Goal: Task Accomplishment & Management: Use online tool/utility

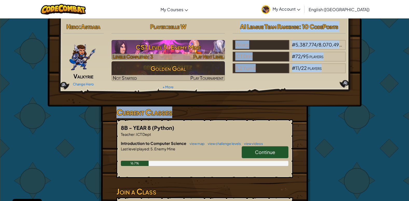
drag, startPoint x: 217, startPoint y: 110, endPoint x: 214, endPoint y: 59, distance: 51.9
click at [219, 96] on div "Hero : [PERSON_NAME] Change Hero Player : belle W CS1 Level 5: Enemy Mine Level…" at bounding box center [205, 62] width 314 height 88
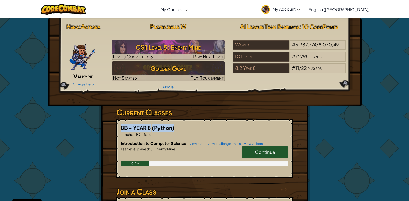
drag, startPoint x: 224, startPoint y: 110, endPoint x: 346, endPoint y: 122, distance: 122.2
click at [346, 122] on div "Hero : Astraea Valkyrie Change Hero Player : belle W CS1 Level 5: Enemy Mine Le…" at bounding box center [204, 135] width 303 height 235
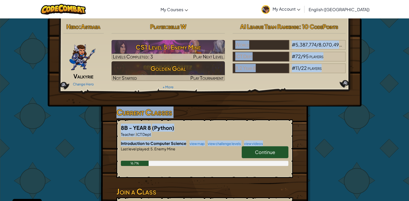
drag, startPoint x: 301, startPoint y: 137, endPoint x: 394, endPoint y: -18, distance: 180.8
click at [379, 108] on div "Hero : Astraea Valkyrie Change Hero Player : belle W CS1 Level 5: Enemy Mine Le…" at bounding box center [204, 135] width 409 height 235
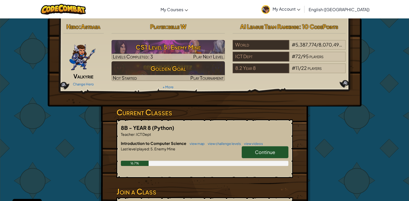
click at [262, 151] on span "Continue" at bounding box center [265, 152] width 20 height 6
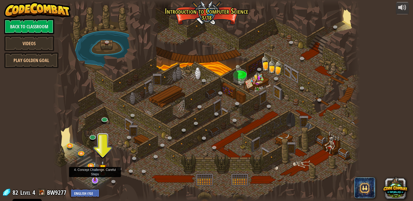
click at [96, 172] on img at bounding box center [94, 171] width 9 height 20
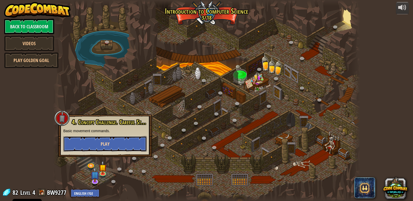
click at [108, 145] on span "Play" at bounding box center [105, 143] width 9 height 6
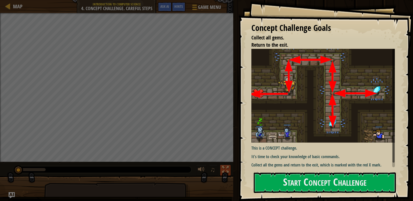
click at [226, 171] on div at bounding box center [225, 169] width 7 height 7
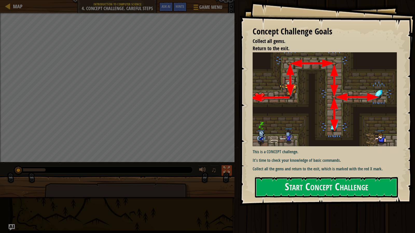
click at [224, 167] on div at bounding box center [226, 170] width 7 height 7
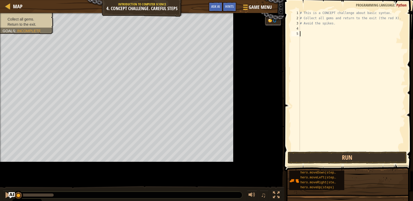
scroll to position [2, 0]
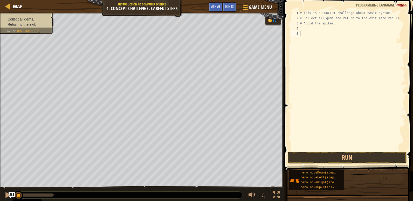
click at [312, 27] on div "# This is a CONCEPT challenge about basic syntax. # Collect all gems and return…" at bounding box center [352, 85] width 106 height 150
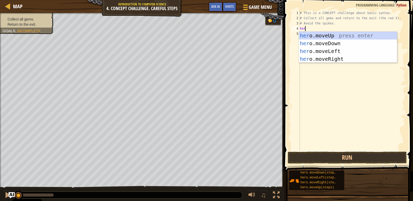
type textarea "hero"
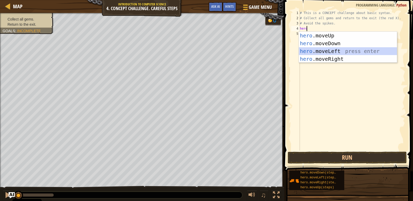
click at [335, 51] on div "hero .moveUp press enter hero .moveDown press enter hero .moveLeft press enter …" at bounding box center [348, 55] width 98 height 47
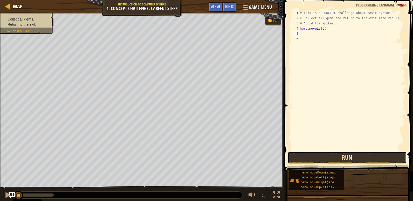
click at [341, 160] on button "Run" at bounding box center [346, 157] width 119 height 12
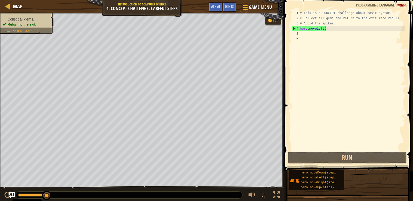
click at [330, 29] on div "# This is a CONCEPT challenge about basic syntax. # Collect all gems and return…" at bounding box center [352, 85] width 106 height 150
type textarea "hero.moveLeft()"
click at [324, 35] on div "# This is a CONCEPT challenge about basic syntax. # Collect all gems and return…" at bounding box center [352, 85] width 106 height 150
click at [328, 27] on div "# This is a CONCEPT challenge about basic syntax. # Collect all gems and return…" at bounding box center [352, 85] width 106 height 150
type textarea "hero.moveLeft()"
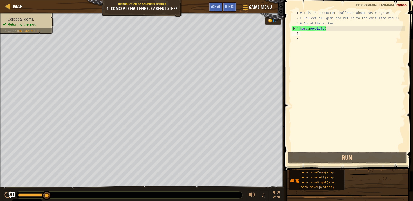
click at [320, 34] on div "# This is a CONCEPT challenge about basic syntax. # Collect all gems and return…" at bounding box center [352, 85] width 106 height 150
click at [330, 31] on div "# This is a CONCEPT challenge about basic syntax. # Collect all gems and return…" at bounding box center [352, 85] width 106 height 150
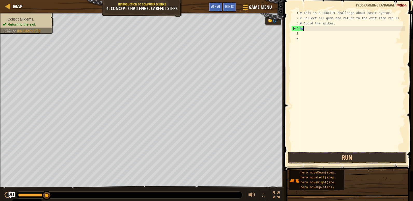
type textarea "h"
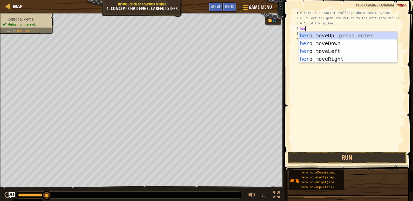
type textarea "hero"
click at [335, 58] on div "hero .moveUp press enter hero .moveDown press enter hero .moveLeft press enter …" at bounding box center [348, 55] width 98 height 47
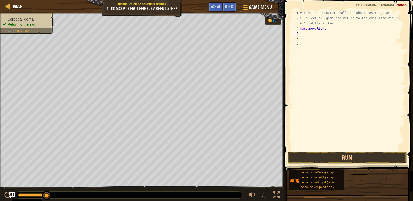
scroll to position [2, 0]
click at [341, 158] on button "Run" at bounding box center [346, 157] width 119 height 12
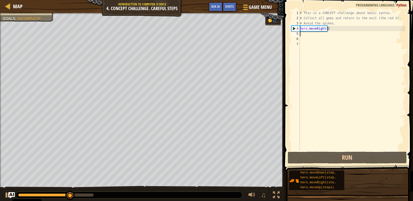
click at [308, 34] on div "# This is a CONCEPT challenge about basic syntax. # Collect all gems and return…" at bounding box center [352, 85] width 106 height 150
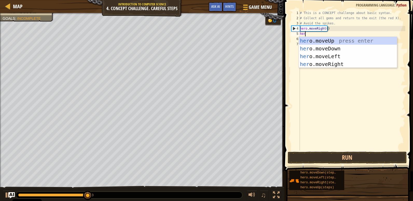
type textarea "hero"
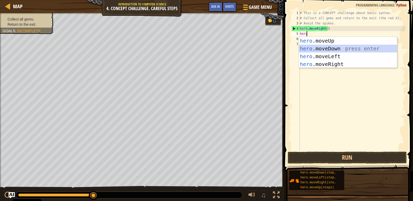
click at [334, 48] on div "hero .moveUp press enter hero .moveDown press enter hero .moveLeft press enter …" at bounding box center [348, 60] width 98 height 47
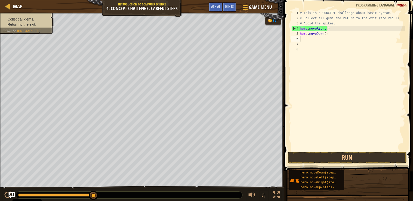
scroll to position [2, 0]
click at [331, 30] on div "# This is a CONCEPT challenge about basic syntax. # Collect all gems and return…" at bounding box center [352, 85] width 106 height 150
type textarea "h"
click at [332, 33] on div "# This is a CONCEPT challenge about basic syntax. # Collect all gems and return…" at bounding box center [352, 85] width 106 height 150
type textarea "h"
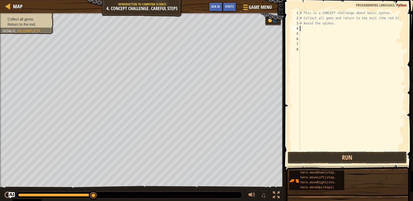
click at [328, 27] on div "# This is a CONCEPT challenge about basic syntax. # Collect all gems and return…" at bounding box center [352, 85] width 106 height 150
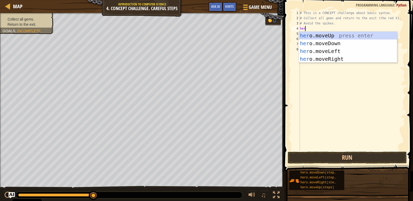
type textarea "hero"
click at [336, 50] on div "hero .moveUp press enter hero .moveDown press enter hero .moveLeft press enter …" at bounding box center [348, 55] width 98 height 47
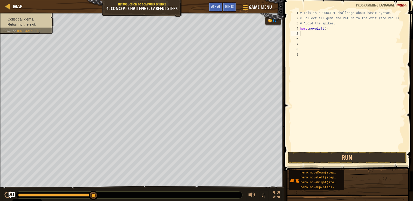
scroll to position [2, 0]
click at [329, 34] on div "# This is a CONCEPT challenge about basic syntax. # Collect all gems and return…" at bounding box center [352, 85] width 106 height 150
type textarea "h"
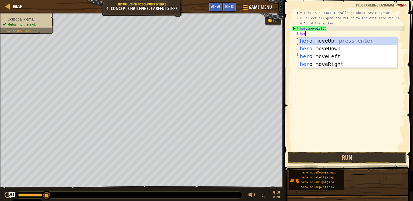
type textarea "hero"
click at [339, 62] on div "hero .moveUp press enter hero .moveDown press enter hero .moveLeft press enter …" at bounding box center [348, 60] width 98 height 47
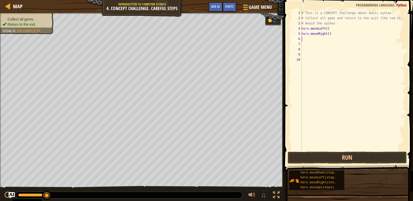
scroll to position [2, 0]
click at [332, 42] on div "# This is a CONCEPT challenge about basic syntax. # Collect all gems and return…" at bounding box center [352, 85] width 105 height 150
click at [332, 40] on div "# This is a CONCEPT challenge about basic syntax. # Collect all gems and return…" at bounding box center [352, 85] width 105 height 150
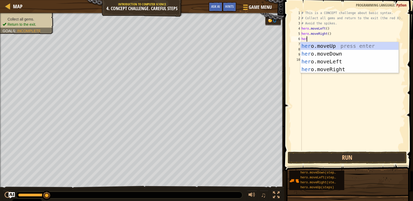
type textarea "hero"
click at [335, 43] on div "hero .moveUp press enter hero .moveDown press enter hero .moveLeft press enter …" at bounding box center [349, 65] width 98 height 47
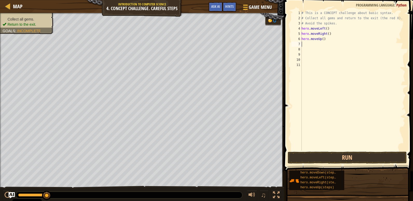
scroll to position [2, 0]
click at [359, 153] on button "Run" at bounding box center [346, 157] width 119 height 12
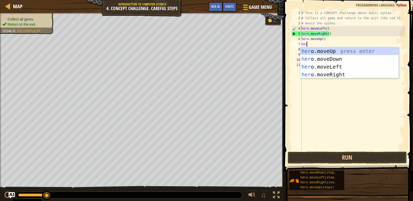
type textarea "hero"
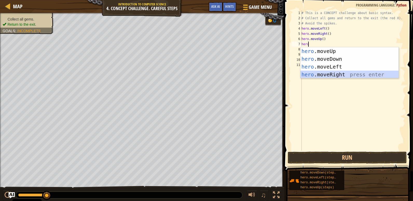
click at [341, 75] on div "hero .moveUp press enter hero .moveDown press enter hero .moveLeft press enter …" at bounding box center [349, 70] width 98 height 47
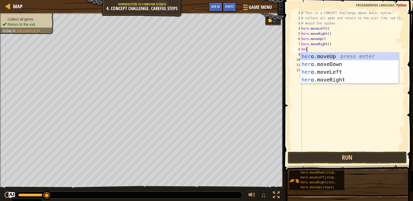
type textarea "hero"
click at [334, 65] on div "hero .moveUp press enter hero .moveDown press enter hero .moveLeft press enter …" at bounding box center [349, 75] width 98 height 47
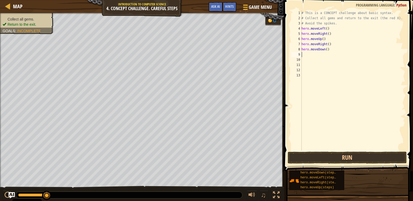
scroll to position [2, 0]
click at [331, 59] on div "# This is a CONCEPT challenge about basic syntax. # Collect all gems and return…" at bounding box center [352, 85] width 105 height 150
click at [331, 56] on div "# This is a CONCEPT challenge about basic syntax. # Collect all gems and return…" at bounding box center [352, 85] width 105 height 150
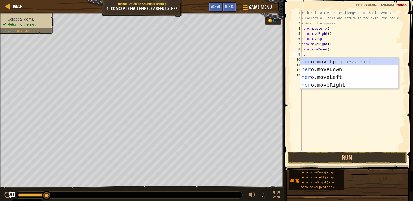
type textarea "hero"
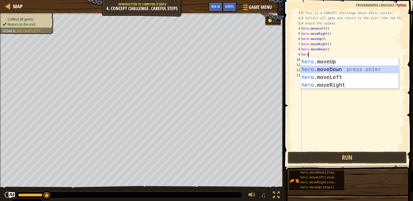
click at [332, 69] on div "hero .moveUp press enter hero .moveDown press enter hero .moveLeft press enter …" at bounding box center [349, 81] width 98 height 47
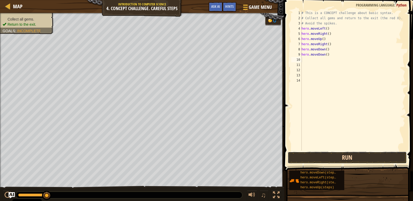
click at [346, 155] on button "Run" at bounding box center [346, 157] width 119 height 12
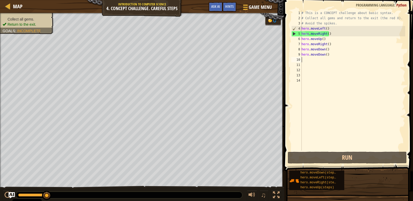
click at [336, 29] on div "# This is a CONCEPT challenge about basic syntax. # Collect all gems and return…" at bounding box center [352, 85] width 105 height 150
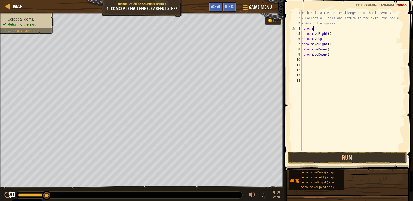
type textarea "h"
click at [346, 156] on button "Run" at bounding box center [346, 157] width 119 height 12
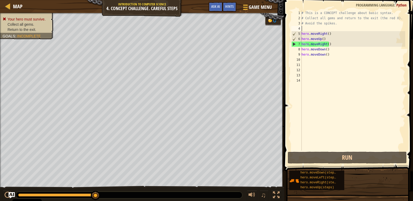
click at [313, 30] on div "# This is a CONCEPT challenge about basic syntax. # Collect all gems and return…" at bounding box center [352, 85] width 105 height 150
click at [313, 29] on div "# This is a CONCEPT challenge about basic syntax. # Collect all gems and return…" at bounding box center [352, 85] width 105 height 150
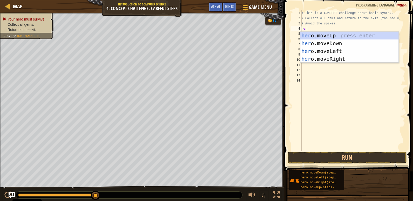
type textarea "hero"
click at [341, 35] on div "hero .moveUp press enter hero .moveDown press enter hero .moveLeft press enter …" at bounding box center [349, 55] width 98 height 47
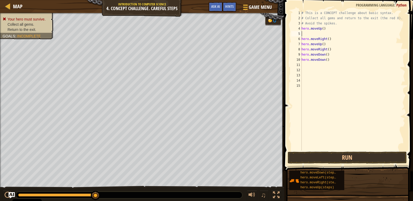
scroll to position [2, 0]
drag, startPoint x: 300, startPoint y: 38, endPoint x: 332, endPoint y: 40, distance: 31.9
click at [332, 40] on div "1 2 3 4 5 6 7 8 9 10 11 12 13 14 15 # This is a CONCEPT challenge about basic s…" at bounding box center [347, 80] width 115 height 140
type textarea "hero.moveRight()"
click at [329, 45] on div "# This is a CONCEPT challenge about basic syntax. # Collect all gems and return…" at bounding box center [352, 85] width 105 height 150
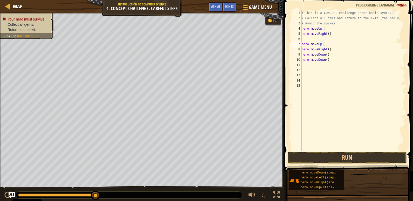
click at [331, 45] on div "# This is a CONCEPT challenge about basic syntax. # Collect all gems and return…" at bounding box center [352, 85] width 105 height 150
type textarea "h"
click at [336, 51] on div "# This is a CONCEPT challenge about basic syntax. # Collect all gems and return…" at bounding box center [352, 85] width 105 height 150
type textarea "h"
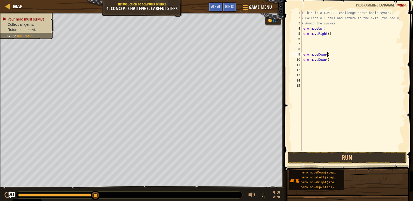
click at [333, 55] on div "# This is a CONCEPT challenge about basic syntax. # Collect all gems and return…" at bounding box center [352, 85] width 105 height 150
type textarea "h"
click at [328, 61] on div "# This is a CONCEPT challenge about basic syntax. # Collect all gems and return…" at bounding box center [352, 85] width 105 height 150
type textarea "h"
click at [357, 156] on button "Run" at bounding box center [346, 157] width 119 height 12
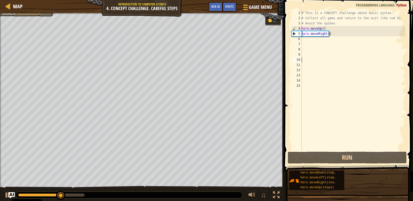
click at [314, 39] on div "# This is a CONCEPT challenge about basic syntax. # Collect all gems and return…" at bounding box center [352, 85] width 105 height 150
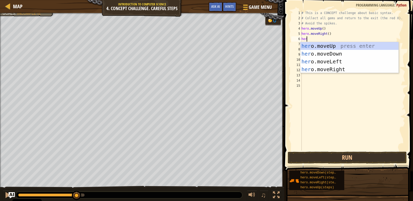
type textarea "hero"
click at [332, 52] on div "hero .moveUp press enter hero .moveDown press enter hero .moveLeft press enter …" at bounding box center [349, 65] width 98 height 47
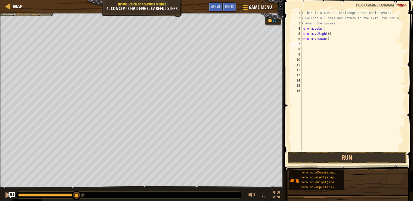
scroll to position [2, 0]
click at [327, 39] on div "# This is a CONCEPT challenge about basic syntax. # Collect all gems and return…" at bounding box center [352, 85] width 105 height 150
type textarea "hero.moveDown(2)"
click at [329, 45] on div "# This is a CONCEPT challenge about basic syntax. # Collect all gems and return…" at bounding box center [352, 85] width 105 height 150
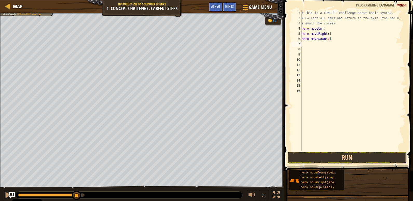
scroll to position [2, 0]
click at [342, 155] on button "Run" at bounding box center [346, 157] width 119 height 12
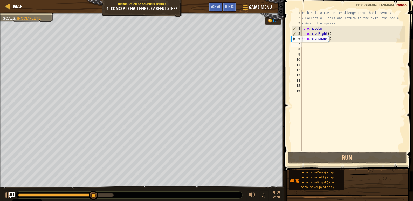
click at [326, 44] on div "# This is a CONCEPT challenge about basic syntax. # Collect all gems and return…" at bounding box center [352, 85] width 105 height 150
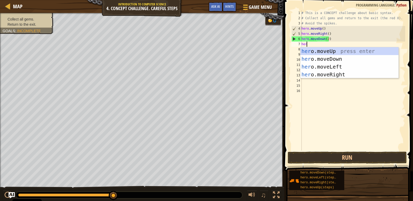
type textarea "hero"
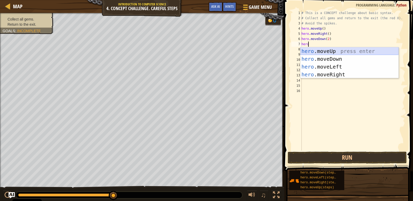
click at [333, 52] on div "hero .moveUp press enter hero .moveDown press enter hero .moveLeft press enter …" at bounding box center [349, 70] width 98 height 47
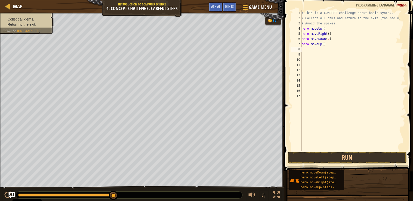
click at [315, 47] on div "# This is a CONCEPT challenge about basic syntax. # Collect all gems and return…" at bounding box center [352, 85] width 105 height 150
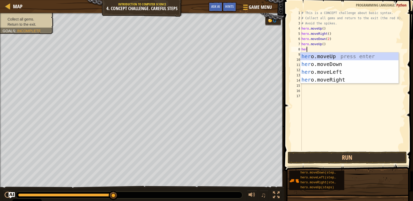
type textarea "hero"
click at [339, 80] on div "hero .moveUp press enter hero .moveDown press enter hero .moveLeft press enter …" at bounding box center [349, 75] width 98 height 47
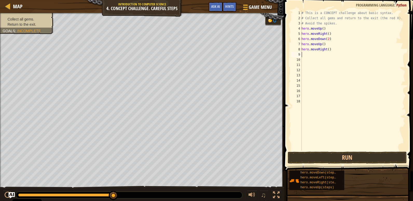
scroll to position [2, 0]
click at [344, 155] on button "Run" at bounding box center [346, 157] width 119 height 12
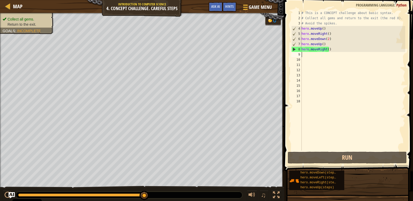
click at [318, 57] on div "# This is a CONCEPT challenge about basic syntax. # Collect all gems and return…" at bounding box center [352, 85] width 105 height 150
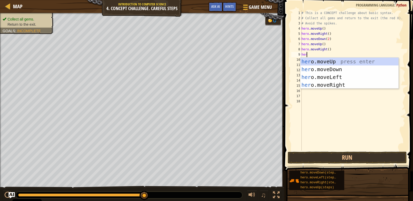
type textarea "hero"
click at [348, 75] on div "hero .moveUp press enter hero .moveDown press enter hero .moveLeft press enter …" at bounding box center [349, 81] width 98 height 47
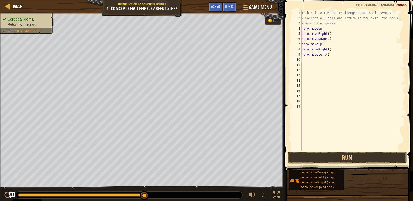
scroll to position [2, 0]
click at [320, 59] on div "# This is a CONCEPT challenge about basic syntax. # Collect all gems and return…" at bounding box center [352, 85] width 105 height 150
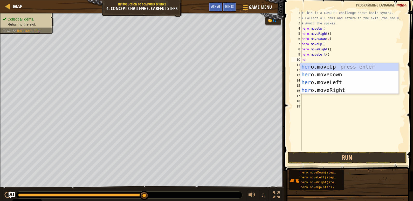
type textarea "hero"
click at [324, 64] on div "hero .moveUp press enter hero .moveDown press enter hero .moveLeft press enter …" at bounding box center [349, 86] width 98 height 47
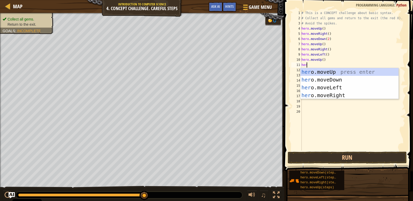
type textarea "hero"
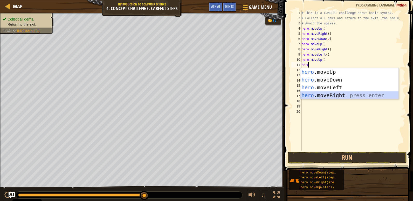
click at [344, 93] on div "hero .moveUp press enter hero .moveDown press enter hero .moveLeft press enter …" at bounding box center [349, 91] width 98 height 47
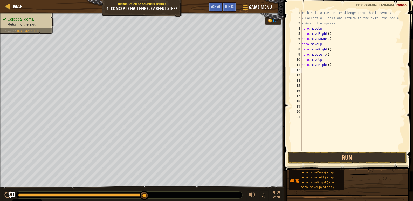
click at [341, 72] on div "# This is a CONCEPT challenge about basic syntax. # Collect all gems and return…" at bounding box center [352, 85] width 105 height 150
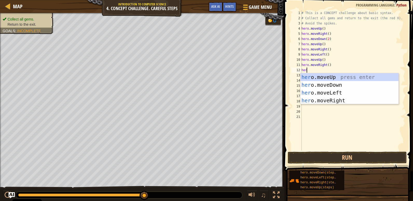
type textarea "hero"
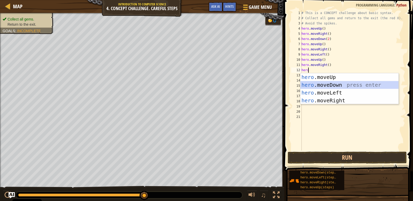
click at [340, 85] on div "hero .moveUp press enter hero .moveDown press enter hero .moveLeft press enter …" at bounding box center [349, 96] width 98 height 47
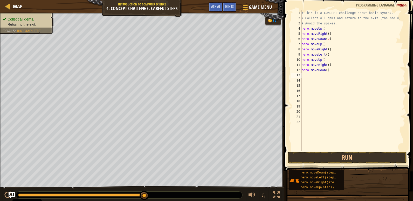
scroll to position [2, 0]
click at [320, 76] on div "# This is a CONCEPT challenge about basic syntax. # Collect all gems and return…" at bounding box center [352, 85] width 105 height 150
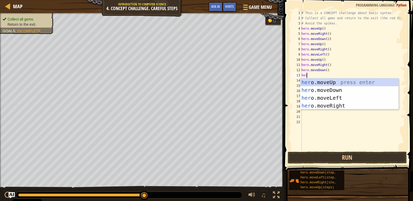
type textarea "hero"
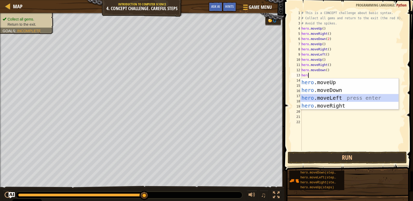
click at [332, 97] on div "hero .moveUp press enter hero .moveDown press enter hero .moveLeft press enter …" at bounding box center [349, 101] width 98 height 47
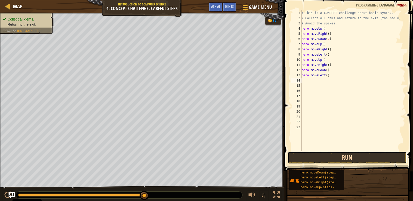
click at [349, 157] on button "Run" at bounding box center [346, 157] width 119 height 12
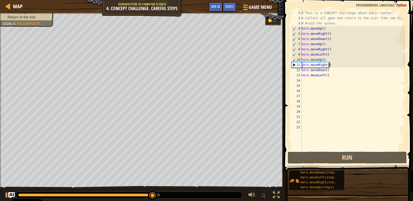
click at [333, 65] on div "# This is a CONCEPT challenge about basic syntax. # Collect all gems and return…" at bounding box center [352, 85] width 105 height 150
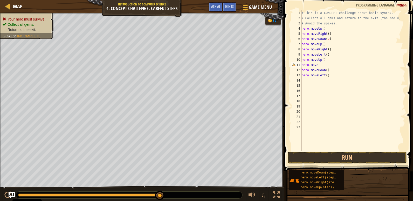
scroll to position [2, 1]
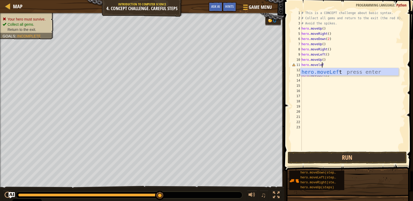
type textarea "hero.moveleft"
click at [348, 71] on div "hero.moveLeft press enter" at bounding box center [349, 79] width 98 height 23
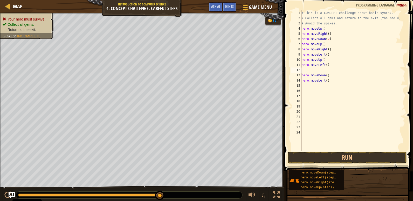
scroll to position [2, 0]
click at [344, 156] on button "Run" at bounding box center [346, 157] width 119 height 12
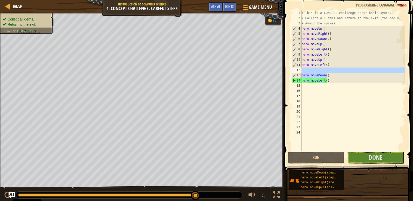
drag, startPoint x: 329, startPoint y: 76, endPoint x: 331, endPoint y: 71, distance: 5.9
click at [331, 71] on div "# This is a CONCEPT challenge about basic syntax. # Collect all gems and return…" at bounding box center [352, 85] width 105 height 150
type textarea "hero.moveDown()"
drag, startPoint x: 330, startPoint y: 77, endPoint x: 333, endPoint y: 74, distance: 4.4
click at [333, 74] on div "# This is a CONCEPT challenge about basic syntax. # Collect all gems and return…" at bounding box center [352, 85] width 105 height 150
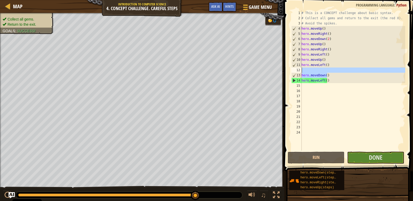
type textarea "hero.moveDown()"
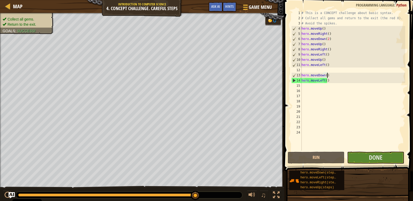
drag, startPoint x: 333, startPoint y: 77, endPoint x: 334, endPoint y: 68, distance: 9.2
drag, startPoint x: 334, startPoint y: 68, endPoint x: 313, endPoint y: 118, distance: 54.1
click at [313, 118] on div "# This is a CONCEPT challenge about basic syntax. # Collect all gems and return…" at bounding box center [352, 85] width 105 height 150
click at [379, 155] on span "Done" at bounding box center [375, 157] width 13 height 8
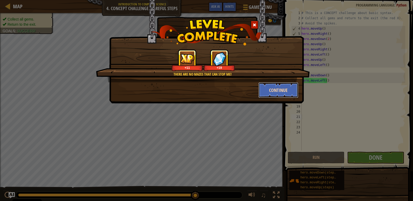
click at [278, 91] on button "Continue" at bounding box center [278, 90] width 40 height 16
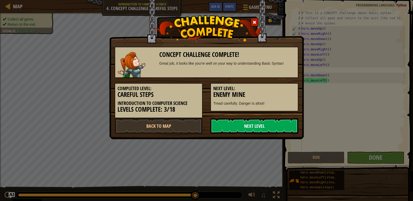
click at [257, 127] on link "Next Level" at bounding box center [254, 126] width 88 height 16
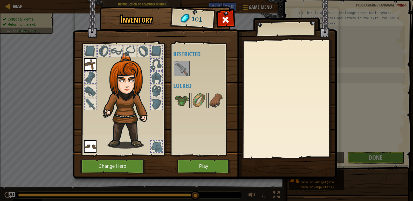
click at [180, 67] on img at bounding box center [181, 68] width 15 height 15
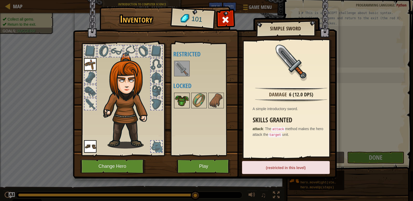
click at [179, 100] on img at bounding box center [181, 100] width 15 height 15
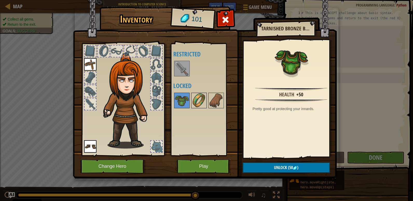
click at [193, 96] on img at bounding box center [199, 100] width 15 height 15
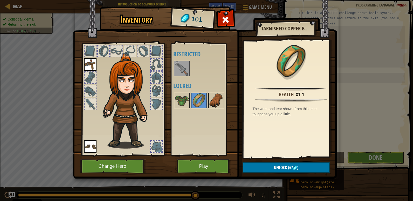
click at [211, 99] on img at bounding box center [216, 100] width 15 height 15
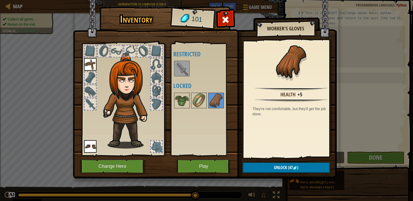
click at [177, 119] on div "Available Equip Equip (double-click to equip) Restricted Locked" at bounding box center [205, 99] width 65 height 108
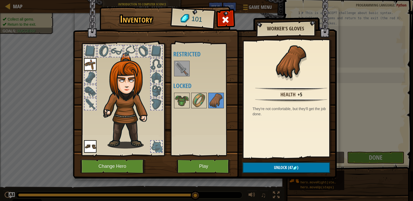
click at [177, 119] on div "Available Equip Equip (double-click to equip) Restricted Locked" at bounding box center [205, 99] width 65 height 108
click at [193, 159] on button "Play" at bounding box center [204, 166] width 54 height 14
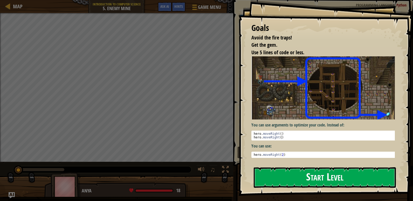
click at [304, 177] on button "Start Level" at bounding box center [325, 177] width 142 height 20
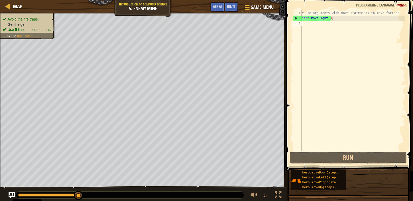
click at [329, 24] on div "# Use arguments with move statements to move farther. hero . moveRight ( 3 )" at bounding box center [352, 85] width 104 height 150
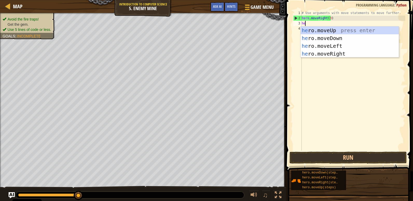
scroll to position [2, 0]
type textarea "hero"
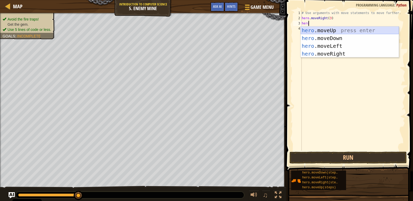
click at [328, 30] on div "hero .moveUp press enter hero .moveDown press enter hero .moveLeft press enter …" at bounding box center [349, 49] width 98 height 47
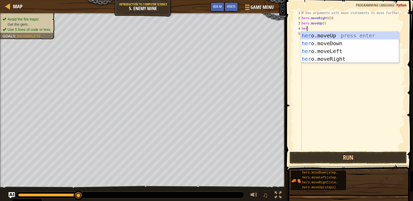
type textarea "hero"
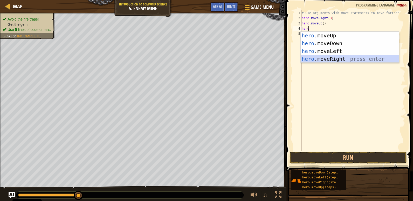
click at [346, 57] on div "hero .moveUp press enter hero .moveDown press enter hero .moveLeft press enter …" at bounding box center [349, 55] width 98 height 47
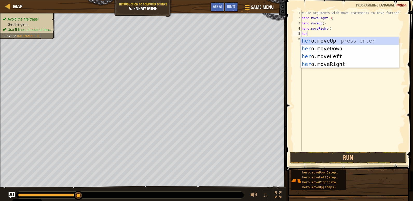
type textarea "hero"
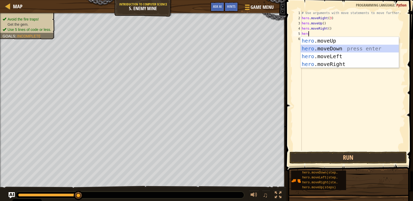
click at [348, 47] on div "hero .moveUp press enter hero .moveDown press enter hero .moveLeft press enter …" at bounding box center [349, 60] width 98 height 47
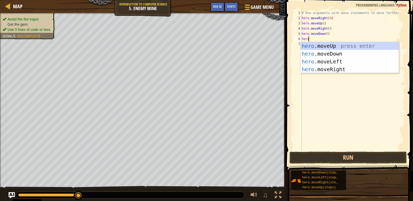
click at [327, 33] on div "# Use arguments with move statements to move farther. hero . moveRight ( 3 ) he…" at bounding box center [352, 85] width 104 height 150
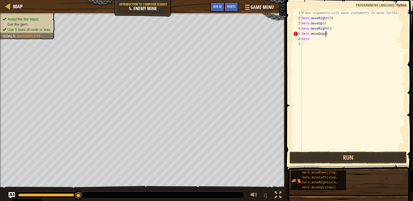
scroll to position [2, 2]
type textarea "hero.moveDown(2)"
click at [311, 41] on div "# Use arguments with move statements to move farther. hero . moveRight ( 3 ) he…" at bounding box center [352, 85] width 104 height 150
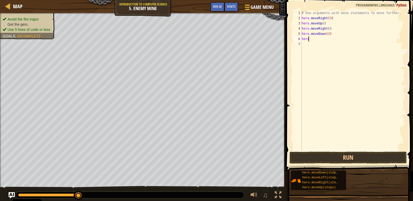
click at [313, 39] on div "# Use arguments with move statements to move farther. hero . moveRight ( 3 ) he…" at bounding box center [352, 85] width 104 height 150
click at [333, 36] on div "# Use arguments with move statements to move farther. hero . moveRight ( 3 ) he…" at bounding box center [352, 85] width 104 height 150
click at [332, 34] on div "# Use arguments with move statements to move farther. hero . moveRight ( 3 ) he…" at bounding box center [352, 85] width 104 height 150
click at [326, 40] on div "# Use arguments with move statements to move farther. hero . moveRight ( 3 ) he…" at bounding box center [352, 85] width 104 height 150
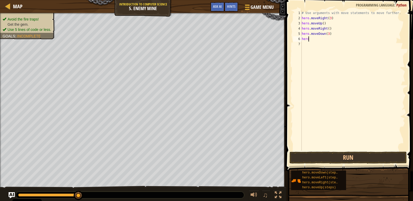
scroll to position [2, 0]
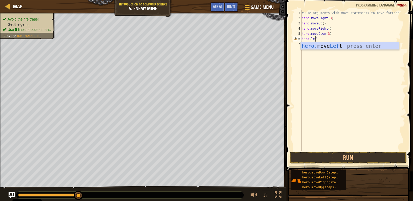
type textarea "hero.left"
click at [349, 45] on div "hero. move Left press enter" at bounding box center [349, 53] width 98 height 23
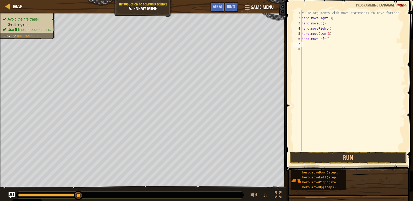
scroll to position [2, 0]
click at [331, 38] on div "# Use arguments with move statements to move farther. hero . moveRight ( 3 ) he…" at bounding box center [352, 85] width 104 height 150
click at [355, 155] on button "Run" at bounding box center [347, 157] width 117 height 12
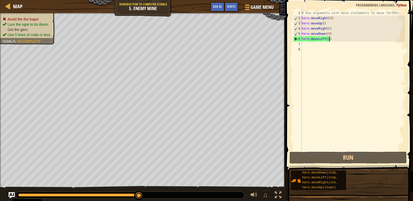
click at [330, 39] on div "# Use arguments with move statements to move farther. hero . moveRight ( 3 ) he…" at bounding box center [352, 85] width 104 height 150
click at [324, 40] on div "# Use arguments with move statements to move farther. hero . moveRight ( 3 ) he…" at bounding box center [352, 85] width 104 height 150
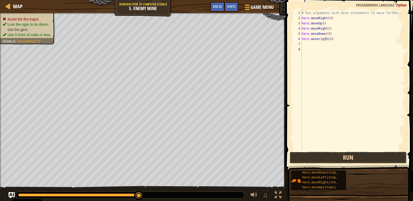
click at [353, 156] on button "Run" at bounding box center [347, 157] width 117 height 12
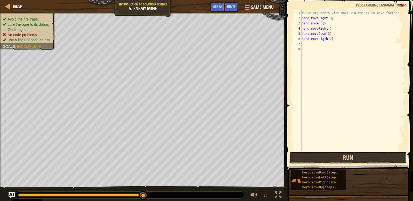
drag, startPoint x: 346, startPoint y: 158, endPoint x: 344, endPoint y: 155, distance: 3.8
click at [344, 158] on button "Run" at bounding box center [347, 157] width 117 height 12
type textarea "hero.moveRight(2)"
click at [361, 155] on button "Run" at bounding box center [347, 157] width 117 height 12
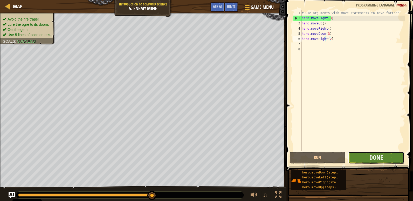
click at [369, 157] on button "Done" at bounding box center [376, 157] width 56 height 12
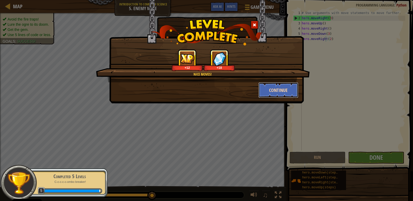
click at [272, 89] on button "Continue" at bounding box center [278, 90] width 40 height 16
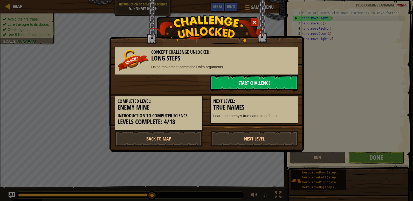
click at [251, 150] on div "Concept Challenge Unlocked: Long Steps Using movement commands with arguments. …" at bounding box center [206, 76] width 194 height 152
click at [249, 144] on link "Next Level" at bounding box center [254, 139] width 88 height 16
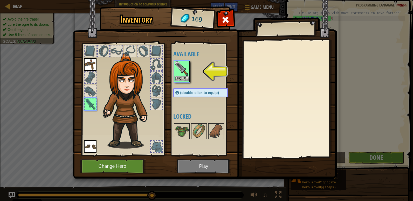
click at [181, 75] on img at bounding box center [181, 68] width 15 height 15
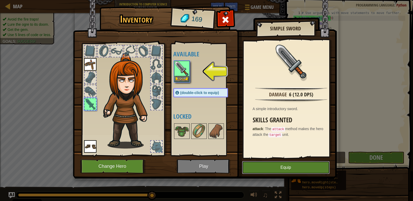
click at [269, 168] on button "Equip" at bounding box center [286, 167] width 88 height 13
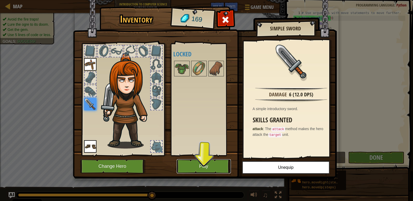
click at [210, 164] on button "Play" at bounding box center [204, 166] width 54 height 14
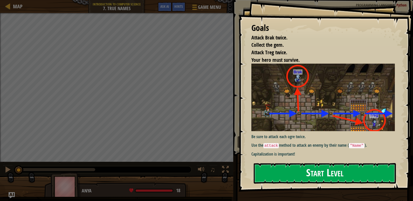
click at [275, 167] on button "Start Level" at bounding box center [325, 173] width 142 height 20
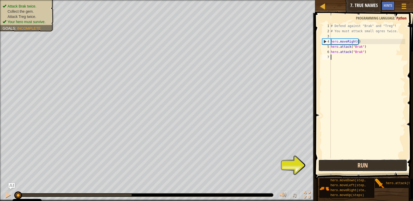
click at [341, 169] on button "Run" at bounding box center [362, 165] width 89 height 12
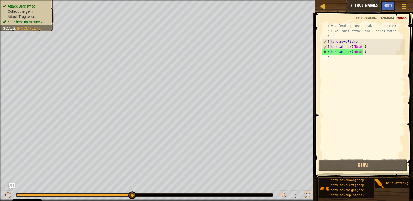
click at [348, 59] on div "# Defend against "Brak" and "Treg"! # You must attack small ogres twice. hero .…" at bounding box center [366, 95] width 75 height 145
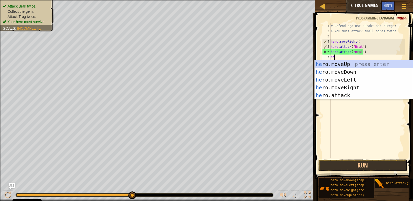
scroll to position [2, 0]
type textarea "hero"
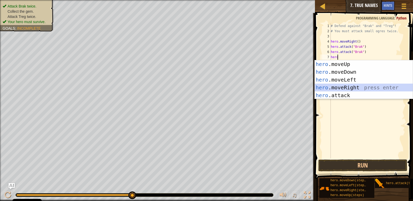
click at [351, 88] on div "hero .moveUp press enter hero .moveDown press enter hero .moveLeft press enter …" at bounding box center [363, 87] width 98 height 54
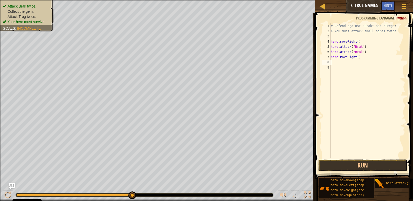
click at [338, 60] on div "# Defend against "Brak" and "Treg"! # You must attack small ogres twice. hero .…" at bounding box center [366, 95] width 75 height 145
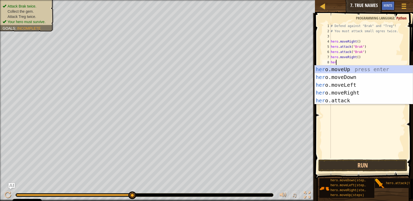
scroll to position [2, 0]
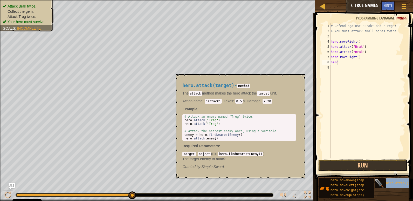
click at [397, 182] on span "hero.attack(target)" at bounding box center [404, 183] width 36 height 4
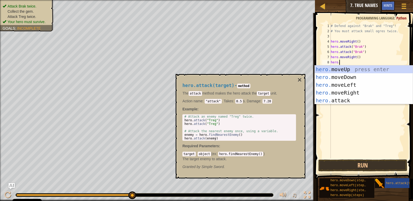
scroll to position [2, 1]
click at [357, 101] on div "hero. moveUp press enter hero. moveDown press enter hero. moveLeft press enter …" at bounding box center [363, 92] width 98 height 54
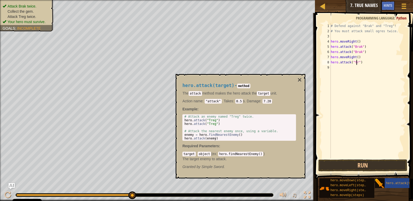
scroll to position [2, 2]
type textarea "hero.attack("Treg")"
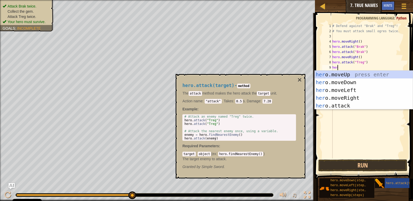
scroll to position [2, 0]
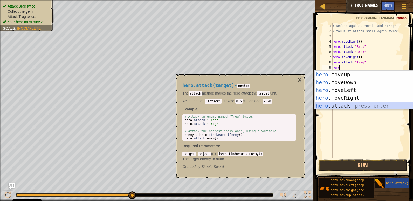
click at [355, 104] on div "hero .moveUp press enter hero .moveDown press enter hero .moveLeft press enter …" at bounding box center [363, 98] width 98 height 54
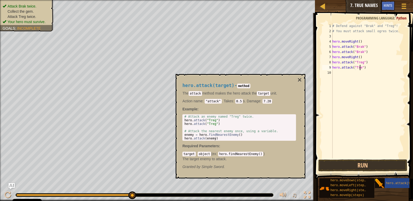
scroll to position [2, 2]
type textarea "hero.attack("Treg")"
click at [372, 167] on button "Run" at bounding box center [362, 165] width 89 height 12
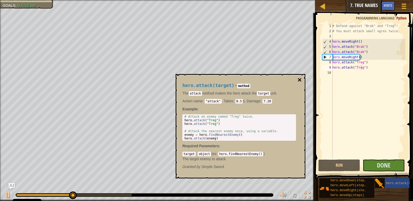
click at [299, 77] on button "×" at bounding box center [299, 79] width 4 height 7
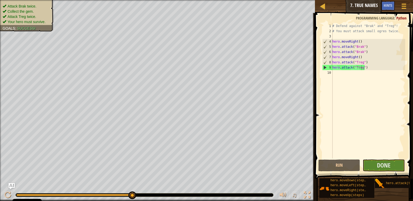
scroll to position [2, 0]
click at [355, 73] on div "# Defend against "Brak" and "Treg"! # You must attack small ogres twice. hero .…" at bounding box center [368, 95] width 74 height 145
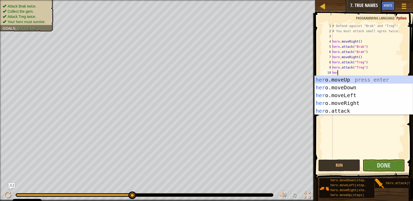
scroll to position [2, 0]
type textarea "hero"
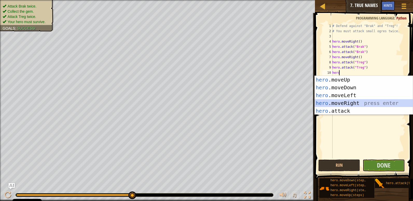
click at [364, 102] on div "hero .moveUp press enter hero .moveDown press enter hero .moveLeft press enter …" at bounding box center [363, 103] width 98 height 54
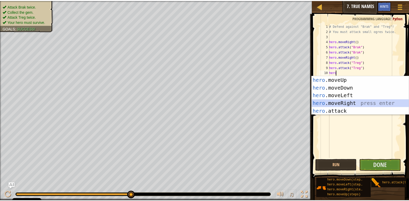
scroll to position [2, 0]
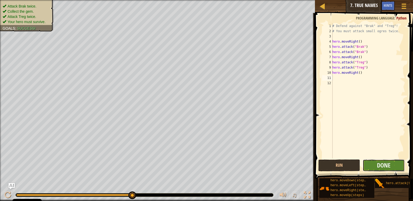
click at [377, 163] on button "Done" at bounding box center [383, 165] width 42 height 12
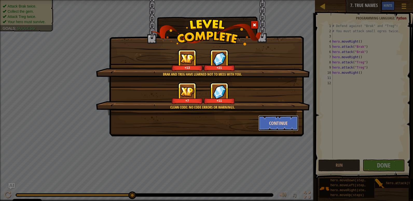
click at [278, 121] on button "Continue" at bounding box center [278, 123] width 40 height 16
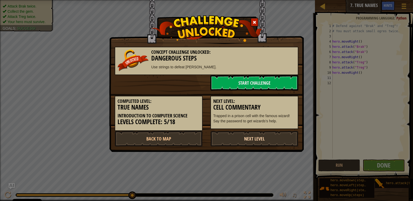
click at [261, 135] on link "Next Level" at bounding box center [254, 139] width 88 height 16
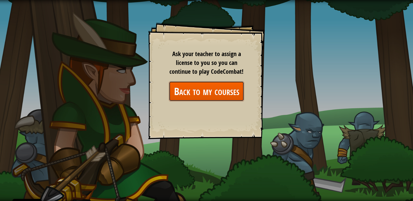
click at [214, 92] on link "Back to my courses" at bounding box center [206, 91] width 75 height 20
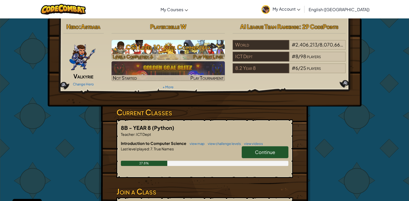
click at [206, 47] on h3 "CS1 Level 10: Cell Commentary" at bounding box center [167, 47] width 113 height 12
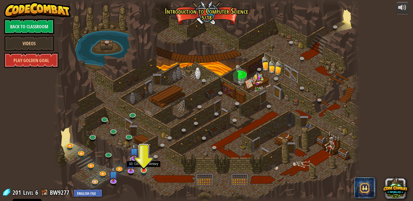
click at [143, 164] on img at bounding box center [144, 161] width 8 height 18
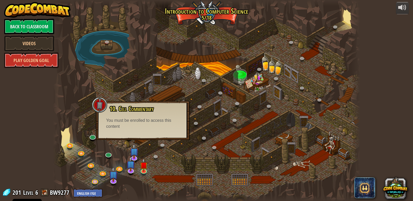
click at [267, 191] on div at bounding box center [206, 100] width 307 height 201
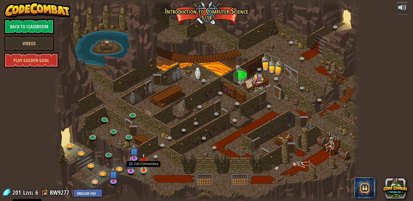
click at [141, 167] on img at bounding box center [144, 161] width 8 height 18
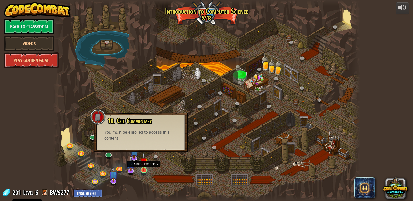
click at [142, 168] on img at bounding box center [144, 161] width 8 height 18
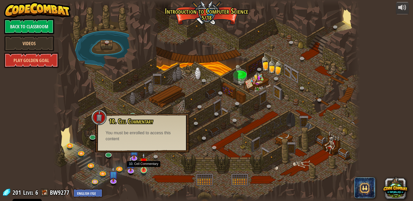
click at [145, 170] on img at bounding box center [144, 161] width 8 height 18
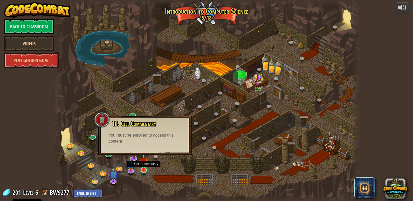
click at [145, 170] on img at bounding box center [144, 161] width 8 height 18
click at [145, 159] on img at bounding box center [144, 161] width 8 height 18
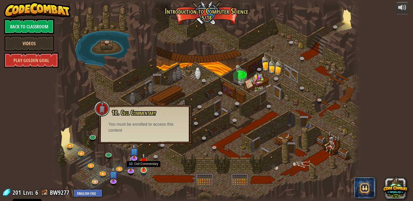
click at [145, 162] on img at bounding box center [144, 161] width 8 height 18
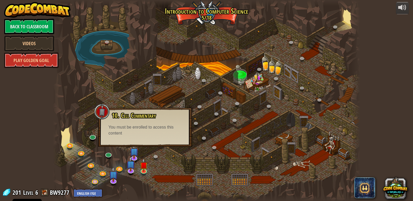
click at [135, 130] on div "You must be enrolled to access this content" at bounding box center [144, 130] width 73 height 12
click at [118, 114] on span "10. Cell Commentary" at bounding box center [134, 115] width 44 height 9
click at [101, 109] on div at bounding box center [102, 112] width 16 height 16
click at [46, 60] on link "Play Golden Goal" at bounding box center [31, 60] width 54 height 16
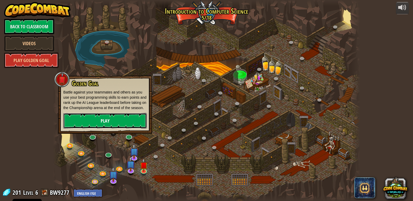
click at [83, 116] on link "Play" at bounding box center [104, 121] width 83 height 16
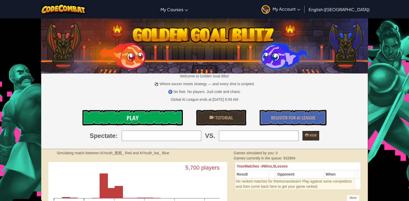
click at [130, 114] on link "Play" at bounding box center [132, 118] width 100 height 16
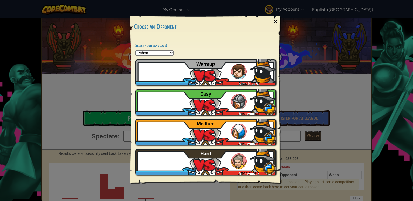
click at [277, 23] on div "×" at bounding box center [275, 21] width 12 height 15
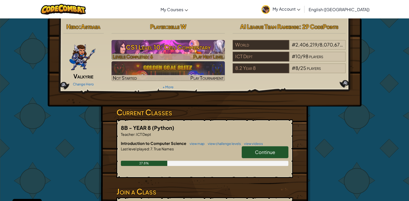
click at [137, 43] on h3 "CS1 Level 10: Cell Commentary" at bounding box center [167, 47] width 113 height 12
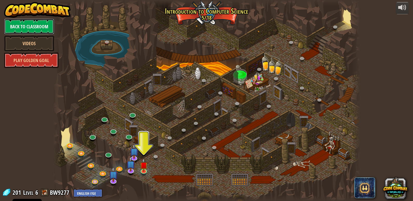
click at [35, 24] on link "Back to Classroom" at bounding box center [29, 27] width 50 height 16
